Goal: Information Seeking & Learning: Learn about a topic

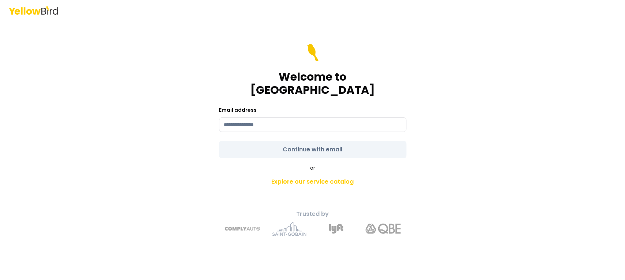
click at [219, 132] on div at bounding box center [219, 132] width 0 height 0
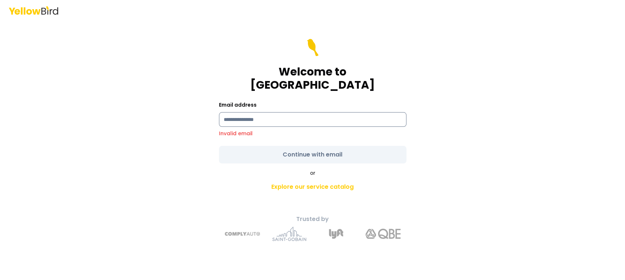
drag, startPoint x: 369, startPoint y: 101, endPoint x: 333, endPoint y: 117, distance: 38.9
click at [367, 102] on div "Email address Invalid email" at bounding box center [313, 118] width 188 height 37
click at [333, 117] on input at bounding box center [313, 119] width 188 height 15
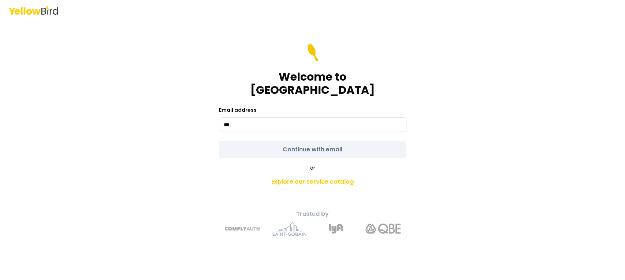
type input "**********"
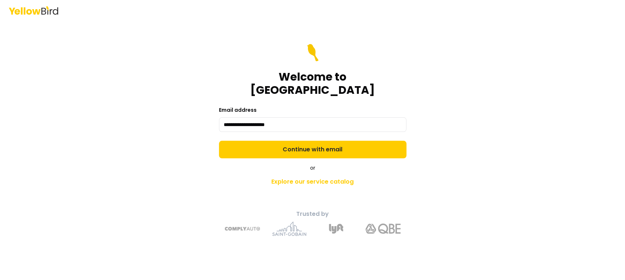
click at [315, 141] on form "**********" at bounding box center [313, 101] width 188 height 114
click at [315, 141] on button "Continue with email" at bounding box center [313, 150] width 188 height 18
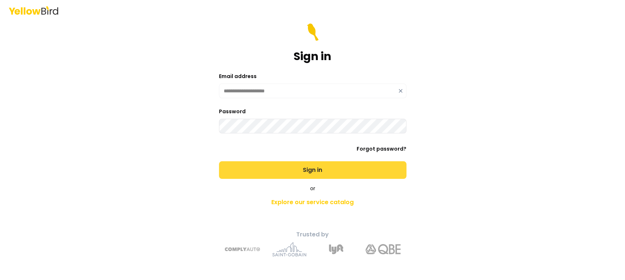
click at [281, 170] on button "Sign in" at bounding box center [313, 170] width 188 height 18
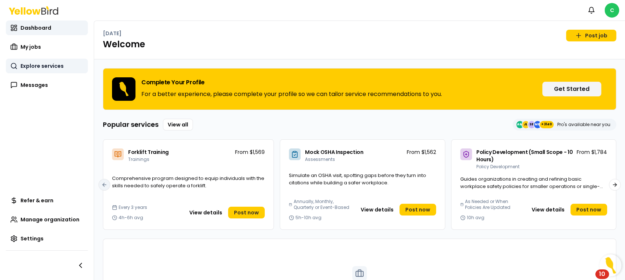
click at [33, 62] on span "Explore services" at bounding box center [42, 65] width 43 height 7
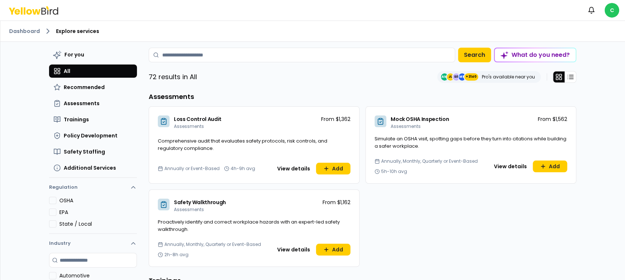
click at [605, 118] on div "Dashboard Explore services For you All Recommended Assessments Trainings Policy…" at bounding box center [312, 150] width 625 height 259
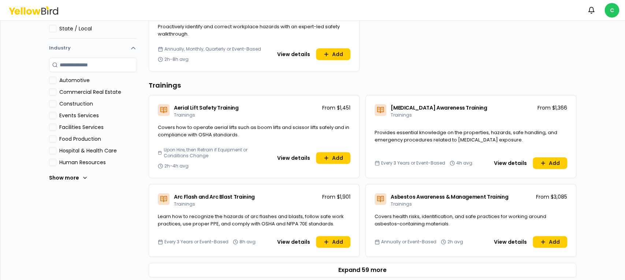
scroll to position [244, 0]
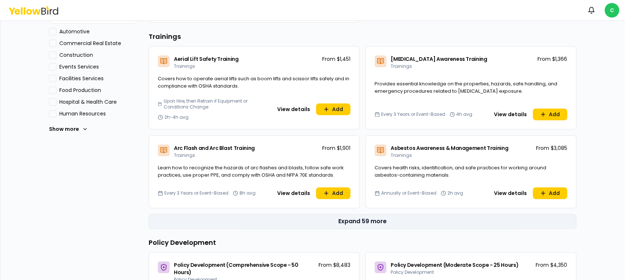
click at [313, 215] on button "Expand 59 more" at bounding box center [363, 221] width 428 height 15
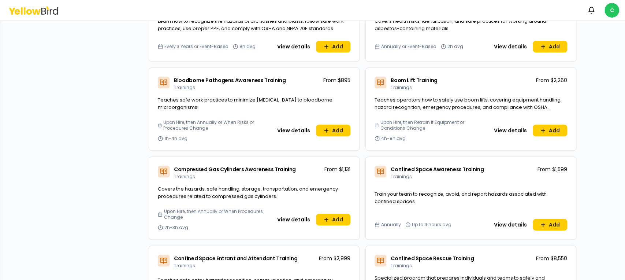
scroll to position [147, 0]
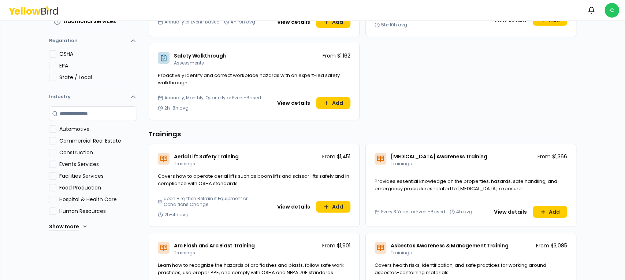
click at [68, 230] on button "Show more" at bounding box center [68, 226] width 39 height 15
click at [50, 248] on button "Manufacturing" at bounding box center [52, 246] width 7 height 7
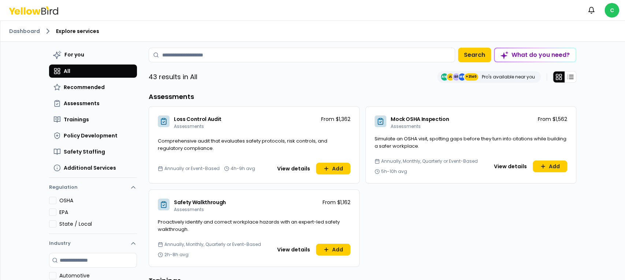
scroll to position [49, 0]
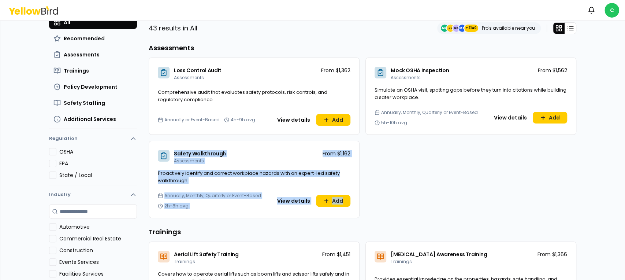
drag, startPoint x: 167, startPoint y: 146, endPoint x: 372, endPoint y: 210, distance: 214.0
click at [372, 210] on div "Loss Control Audit Assessments From $1,362 Comprehensive audit that evaluates s…" at bounding box center [363, 138] width 428 height 160
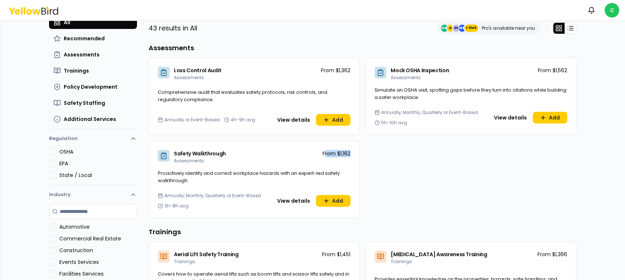
drag, startPoint x: 320, startPoint y: 154, endPoint x: 352, endPoint y: 157, distance: 32.0
click at [352, 157] on div "Safety Walkthrough Assessments From $1,162" at bounding box center [254, 155] width 210 height 29
click at [349, 153] on div "Safety Walkthrough Assessments From $1,162" at bounding box center [254, 155] width 210 height 29
click at [346, 154] on p "From $1,162" at bounding box center [337, 153] width 28 height 7
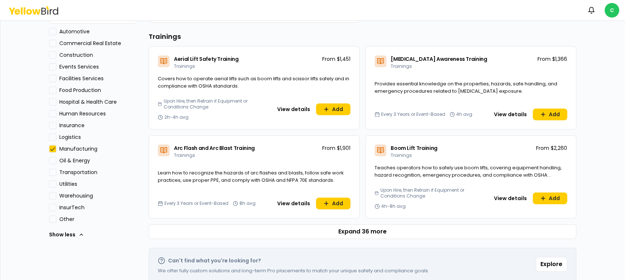
scroll to position [255, 0]
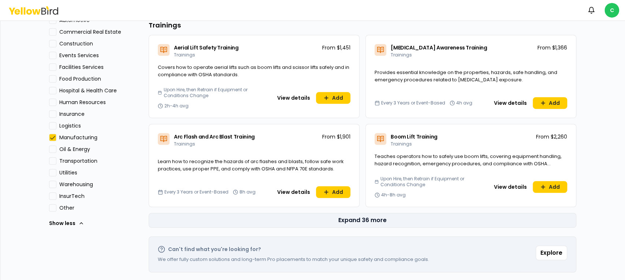
click at [376, 219] on button "Expand 36 more" at bounding box center [363, 220] width 428 height 15
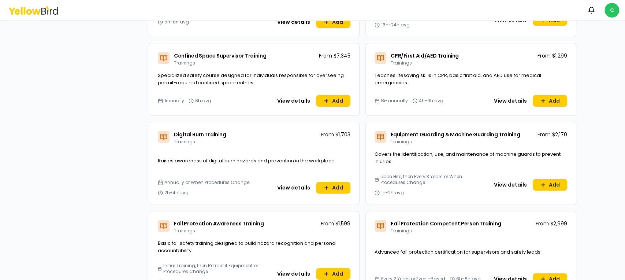
scroll to position [646, 0]
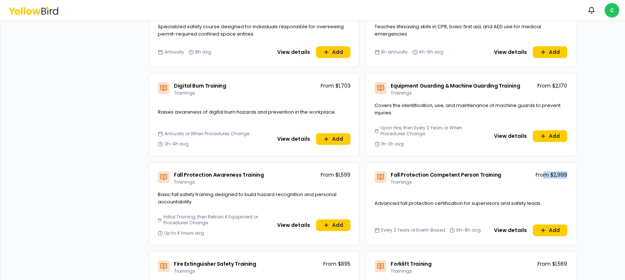
drag, startPoint x: 563, startPoint y: 177, endPoint x: 540, endPoint y: 174, distance: 22.8
click at [540, 174] on p "From $2,999" at bounding box center [552, 174] width 32 height 7
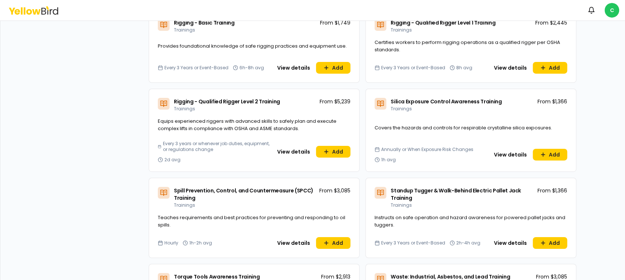
scroll to position [1741, 0]
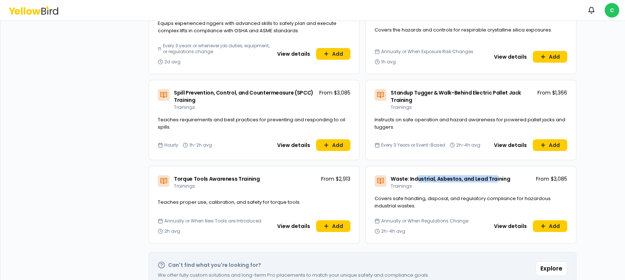
drag, startPoint x: 412, startPoint y: 160, endPoint x: 488, endPoint y: 156, distance: 76.7
click at [488, 166] on div "Waste: Industrial, Asbestos, and Lead Training Trainings From $3,085" at bounding box center [471, 180] width 210 height 29
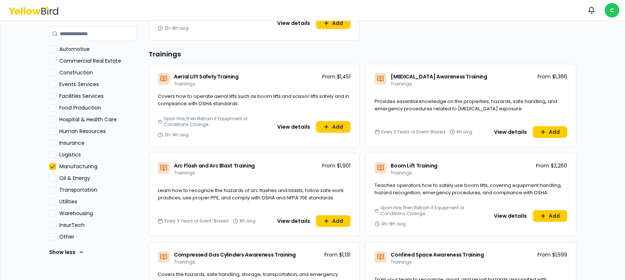
scroll to position [80, 0]
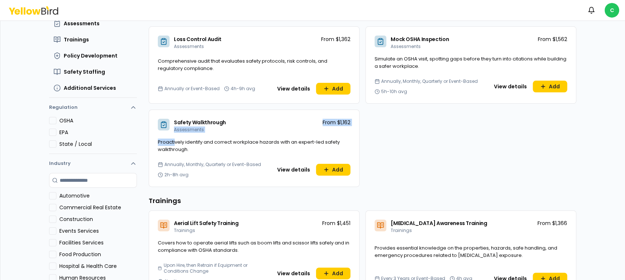
drag, startPoint x: 225, startPoint y: 121, endPoint x: 171, endPoint y: 143, distance: 57.9
click at [171, 143] on div "Safety Walkthrough Assessments From $1,162 Proactively identify and correct wor…" at bounding box center [254, 148] width 211 height 77
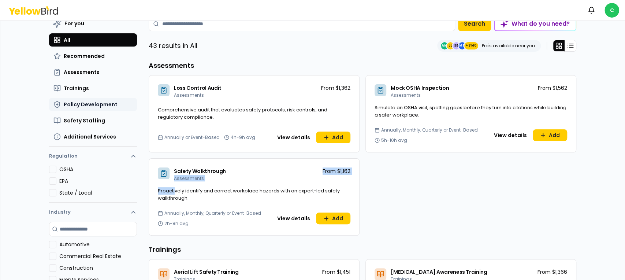
click at [70, 105] on span "Policy Development" at bounding box center [91, 104] width 54 height 7
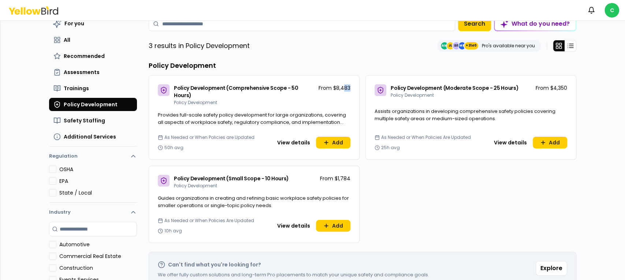
drag, startPoint x: 346, startPoint y: 86, endPoint x: 340, endPoint y: 86, distance: 5.9
click at [340, 86] on p "From $8,483" at bounding box center [335, 87] width 32 height 7
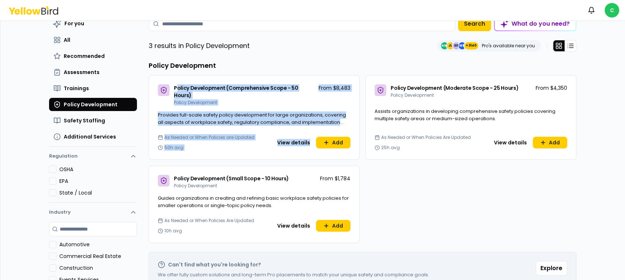
drag, startPoint x: 351, startPoint y: 134, endPoint x: 182, endPoint y: 90, distance: 173.9
click at [173, 84] on div "Policy Development (Comprehensive Scope - 50 Hours) Policy Development From $8,…" at bounding box center [254, 117] width 211 height 85
click at [183, 90] on span "Policy Development (Comprehensive Scope - 50 Hours)" at bounding box center [236, 91] width 125 height 15
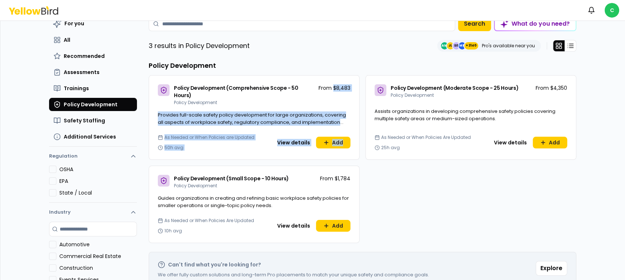
drag, startPoint x: 329, startPoint y: 88, endPoint x: 359, endPoint y: 85, distance: 30.1
click at [359, 85] on div "Policy Development (Comprehensive Scope - 50 Hours) Policy Development From $8,…" at bounding box center [363, 159] width 428 height 168
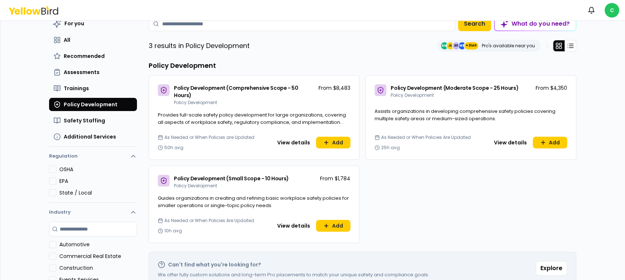
click at [359, 85] on div "Policy Development (Comprehensive Scope - 50 Hours) Policy Development From $8,…" at bounding box center [363, 159] width 428 height 168
drag, startPoint x: 285, startPoint y: 174, endPoint x: 166, endPoint y: 163, distance: 119.9
click at [166, 166] on div "Policy Development (Small Scope - 10 Hours) Policy Development From $1,784" at bounding box center [254, 180] width 210 height 29
click at [83, 71] on span "Assessments" at bounding box center [82, 72] width 36 height 7
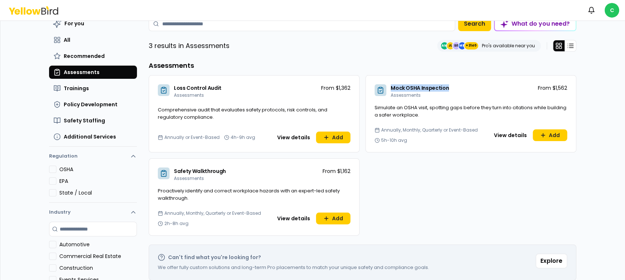
drag, startPoint x: 457, startPoint y: 89, endPoint x: 369, endPoint y: 90, distance: 88.7
click at [369, 90] on div "Mock OSHA Inspection Assessments From $1,562" at bounding box center [471, 89] width 210 height 29
drag, startPoint x: 234, startPoint y: 171, endPoint x: 154, endPoint y: 170, distance: 80.3
click at [154, 170] on div "Safety Walkthrough Assessments From $1,162" at bounding box center [254, 173] width 210 height 29
drag, startPoint x: 389, startPoint y: 86, endPoint x: 435, endPoint y: 93, distance: 46.7
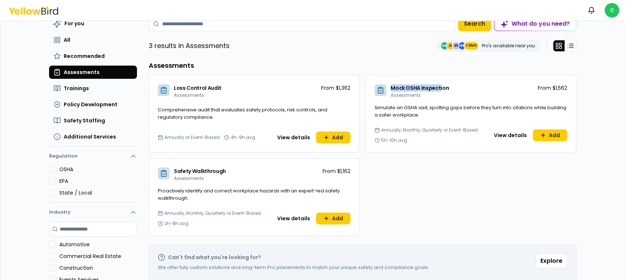
click at [435, 93] on div "Mock OSHA Inspection Assessments" at bounding box center [420, 91] width 58 height 14
click at [436, 97] on div "Mock OSHA Inspection Assessments" at bounding box center [420, 91] width 58 height 14
drag, startPoint x: 463, startPoint y: 78, endPoint x: 380, endPoint y: 75, distance: 82.5
click at [380, 75] on div "Mock OSHA Inspection Assessments From $1,562" at bounding box center [471, 89] width 210 height 29
click at [388, 60] on div "For you All Recommended Assessments Trainings Policy Development Safety Staffin…" at bounding box center [363, 238] width 428 height 444
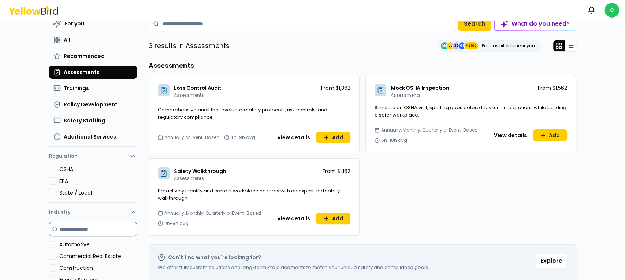
scroll to position [80, 0]
